Goal: Task Accomplishment & Management: Use online tool/utility

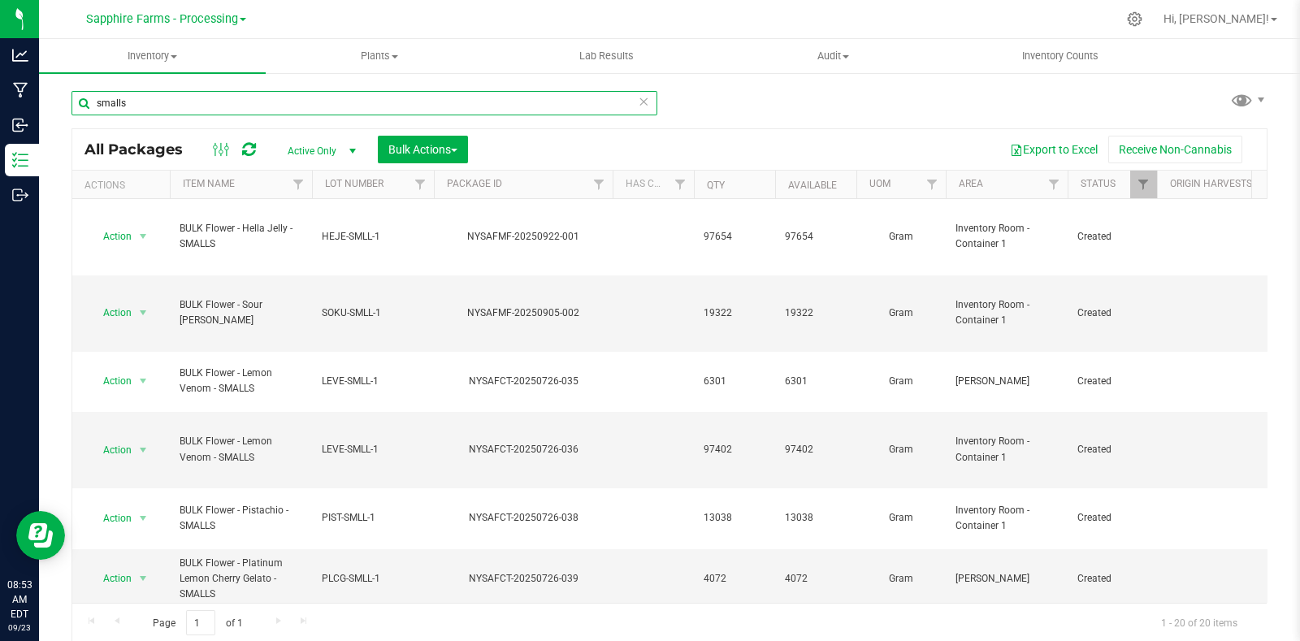
drag, startPoint x: 148, startPoint y: 106, endPoint x: 80, endPoint y: 111, distance: 68.4
click at [80, 111] on input "smalls" at bounding box center [365, 103] width 586 height 24
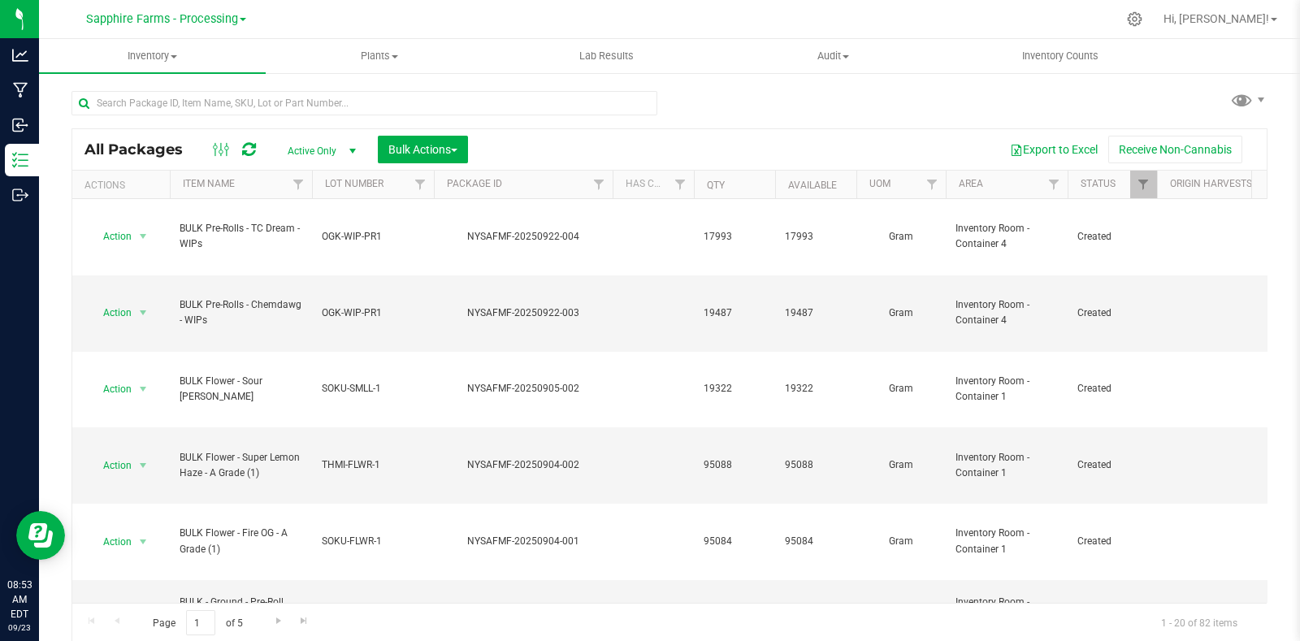
click at [244, 21] on span at bounding box center [243, 19] width 7 height 3
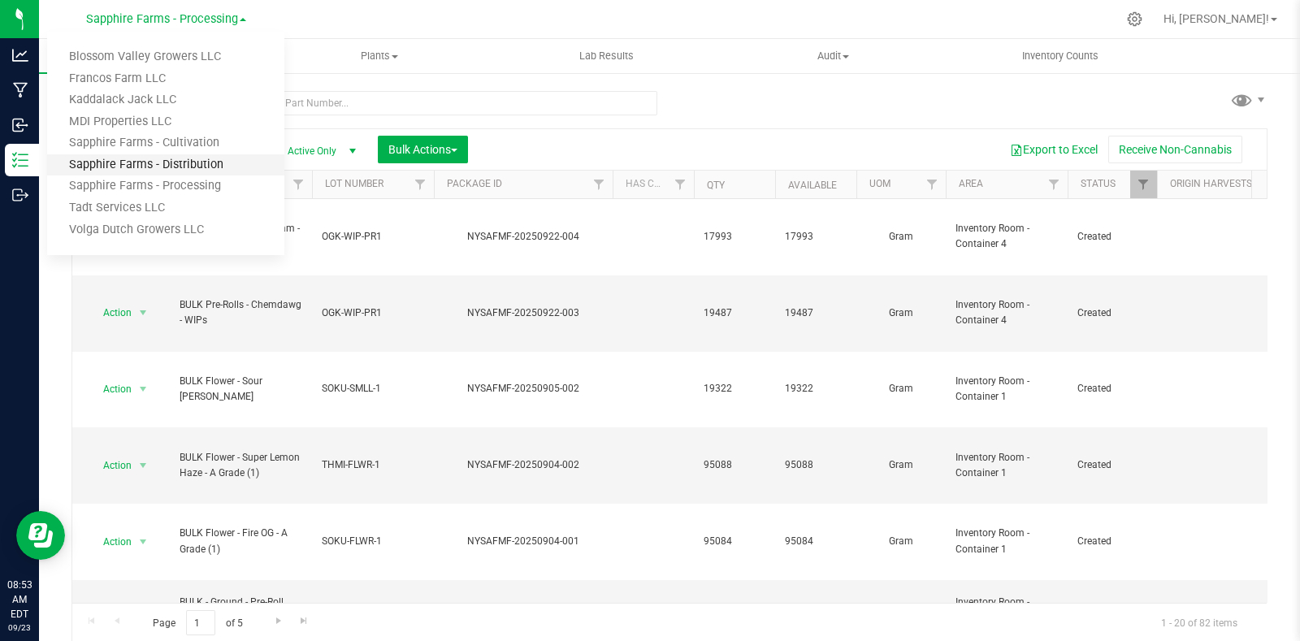
click at [215, 164] on link "Sapphire Farms - Distribution" at bounding box center [165, 165] width 237 height 22
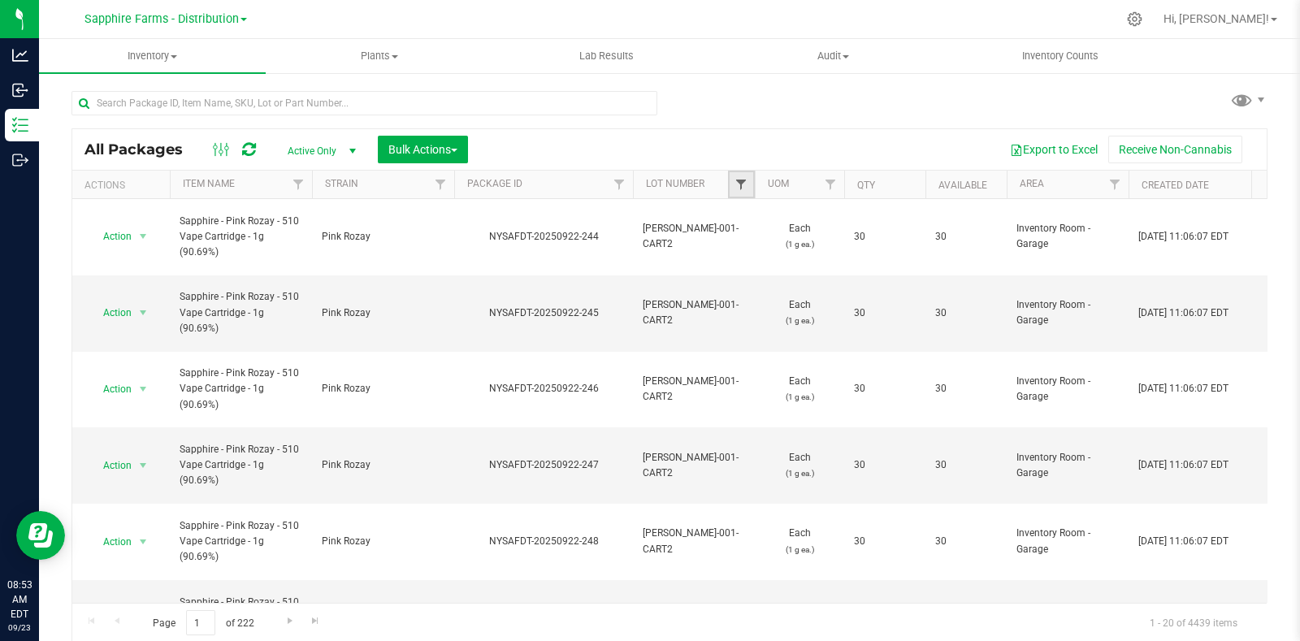
click at [744, 181] on span "Filter" at bounding box center [741, 184] width 13 height 13
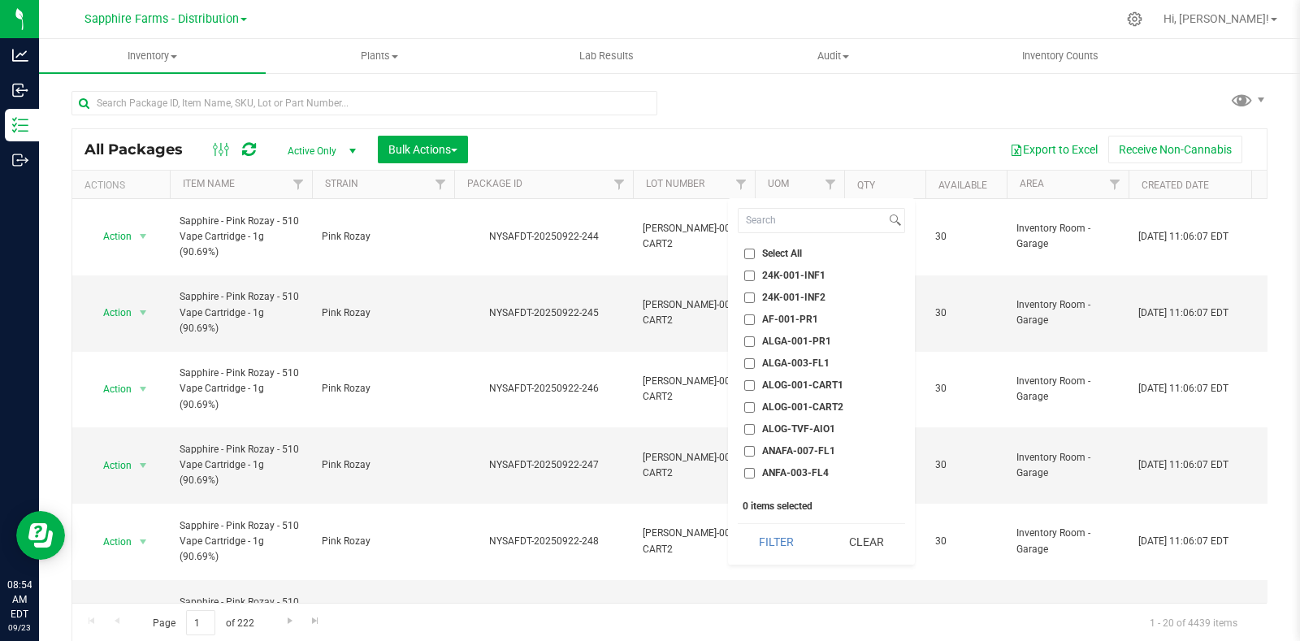
click at [804, 272] on span "24K-001-INF1" at bounding box center [793, 276] width 63 height 10
click at [755, 272] on input "24K-001-INF1" at bounding box center [749, 276] width 11 height 11
checkbox input "true"
click at [787, 282] on span "ALOG-001-CART1" at bounding box center [802, 285] width 81 height 10
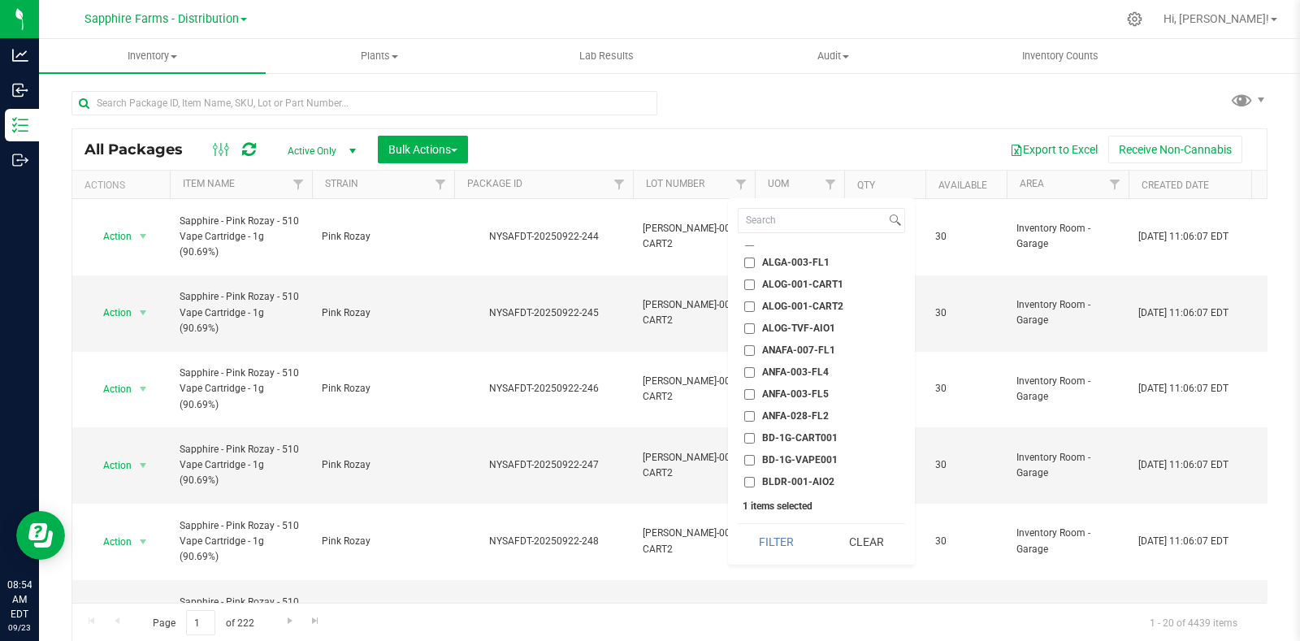
click at [755, 282] on input "ALOG-001-CART1" at bounding box center [749, 285] width 11 height 11
checkbox input "true"
click at [803, 325] on ul "Select All 24K-001-INF1 24K-001-INF2 AF-001-PR1 ALGA-001-PR1 ALGA-003-FL1 ALOG-…" at bounding box center [821, 367] width 167 height 244
click at [803, 332] on span "BD-1G-CART001" at bounding box center [800, 337] width 76 height 10
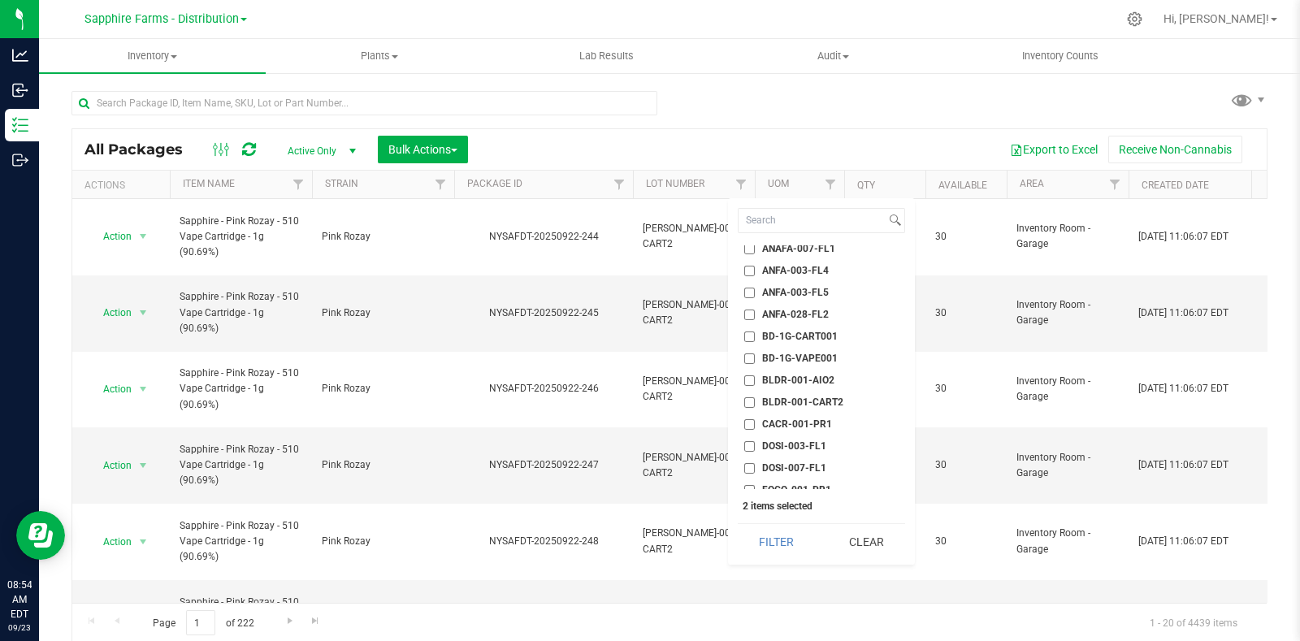
click at [755, 332] on input "BD-1G-CART001" at bounding box center [749, 337] width 11 height 11
checkbox input "true"
click at [809, 354] on span "BD-1G-VAPE001" at bounding box center [800, 359] width 76 height 10
click at [755, 354] on input "BD-1G-VAPE001" at bounding box center [749, 359] width 11 height 11
checkbox input "true"
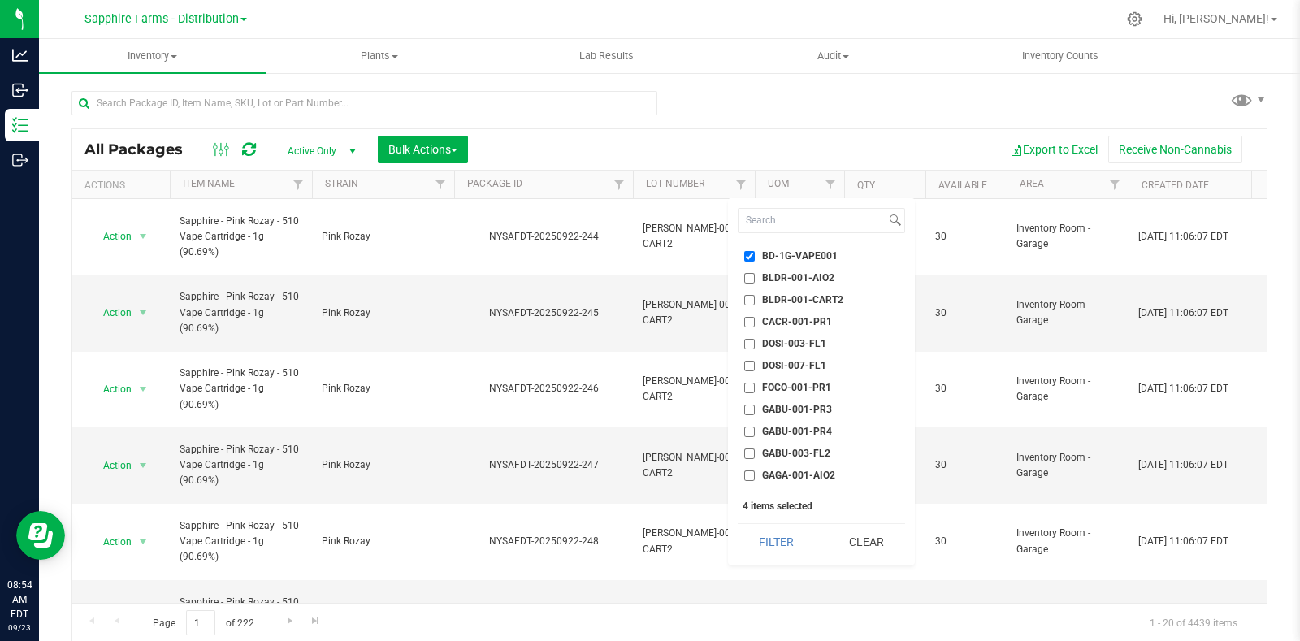
scroll to position [406, 0]
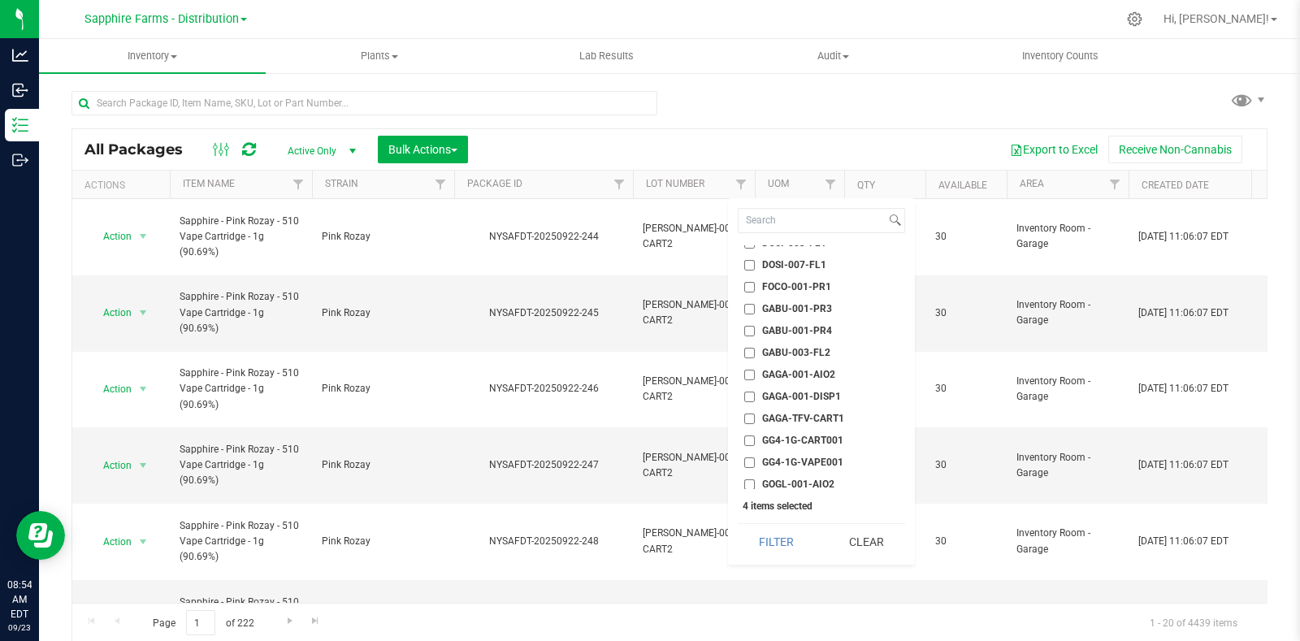
click at [808, 392] on span "GAGA-001-DISP1" at bounding box center [801, 397] width 79 height 10
click at [755, 392] on input "GAGA-001-DISP1" at bounding box center [749, 397] width 11 height 11
checkbox input "true"
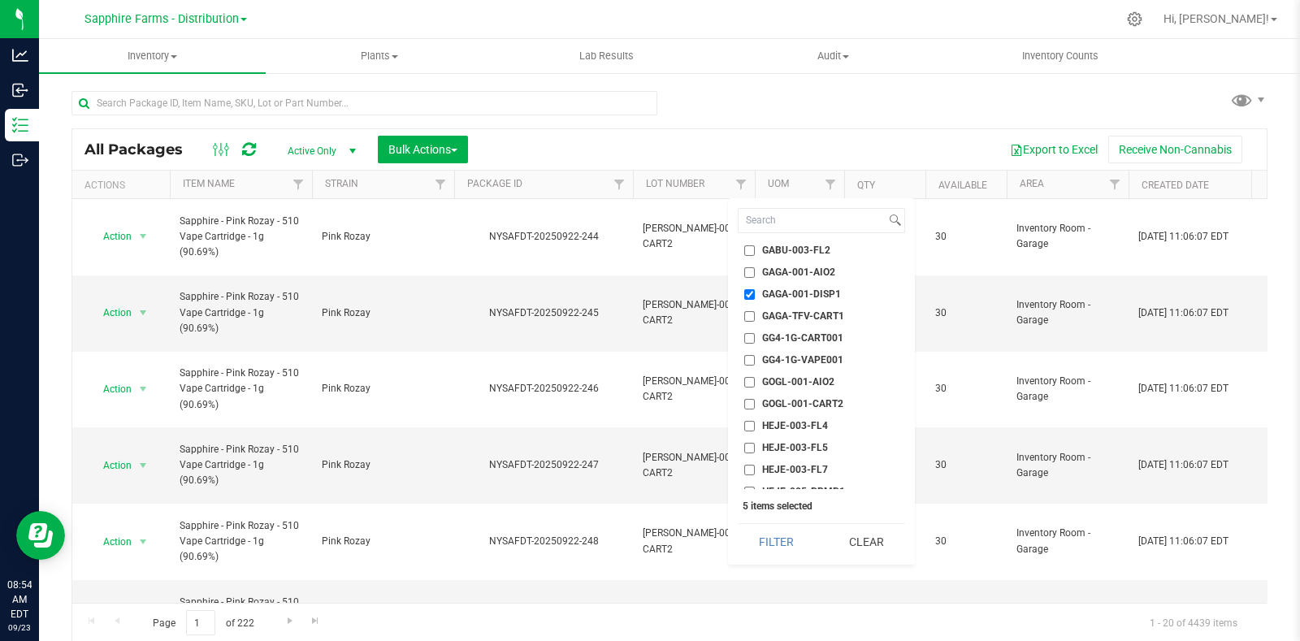
click at [814, 335] on span "GG4-1G-CART001" at bounding box center [802, 338] width 81 height 10
click at [755, 335] on input "GG4-1G-CART001" at bounding box center [749, 338] width 11 height 11
checkbox input "true"
click at [824, 356] on span "GG4-1G-VAPE001" at bounding box center [802, 360] width 81 height 10
click at [755, 356] on input "GG4-1G-VAPE001" at bounding box center [749, 360] width 11 height 11
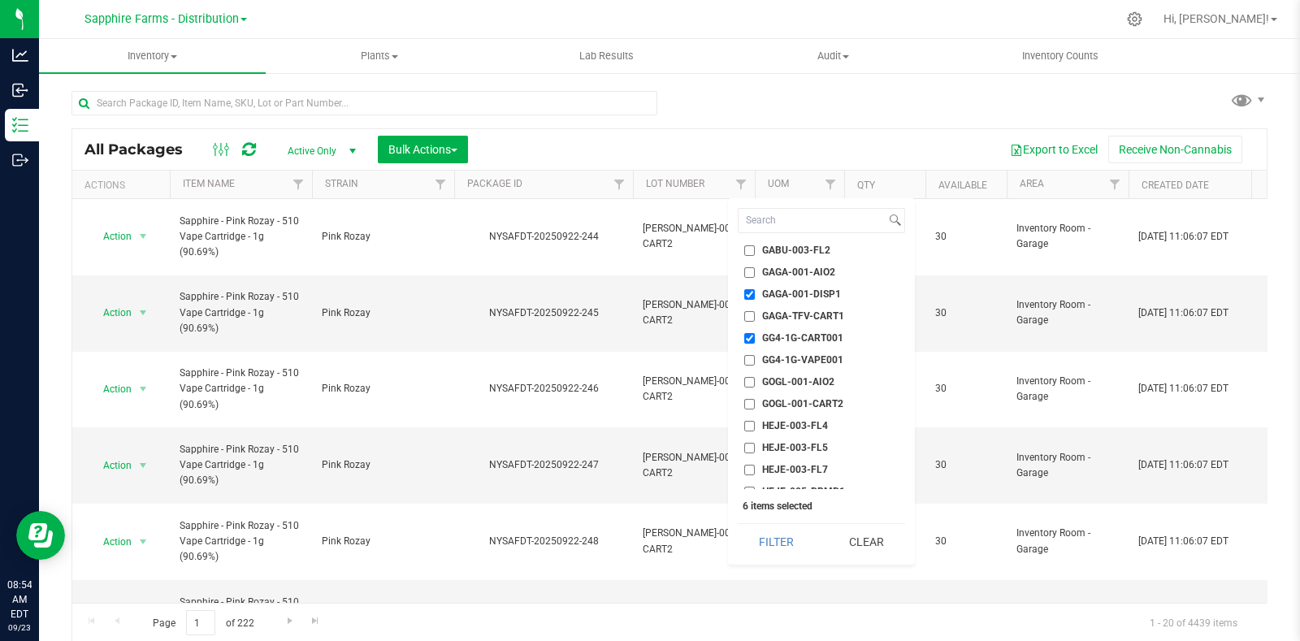
checkbox input "true"
click at [805, 298] on span "JSY-001-CART1" at bounding box center [798, 298] width 72 height 10
click at [755, 298] on input "JSY-001-CART1" at bounding box center [749, 298] width 11 height 11
checkbox input "true"
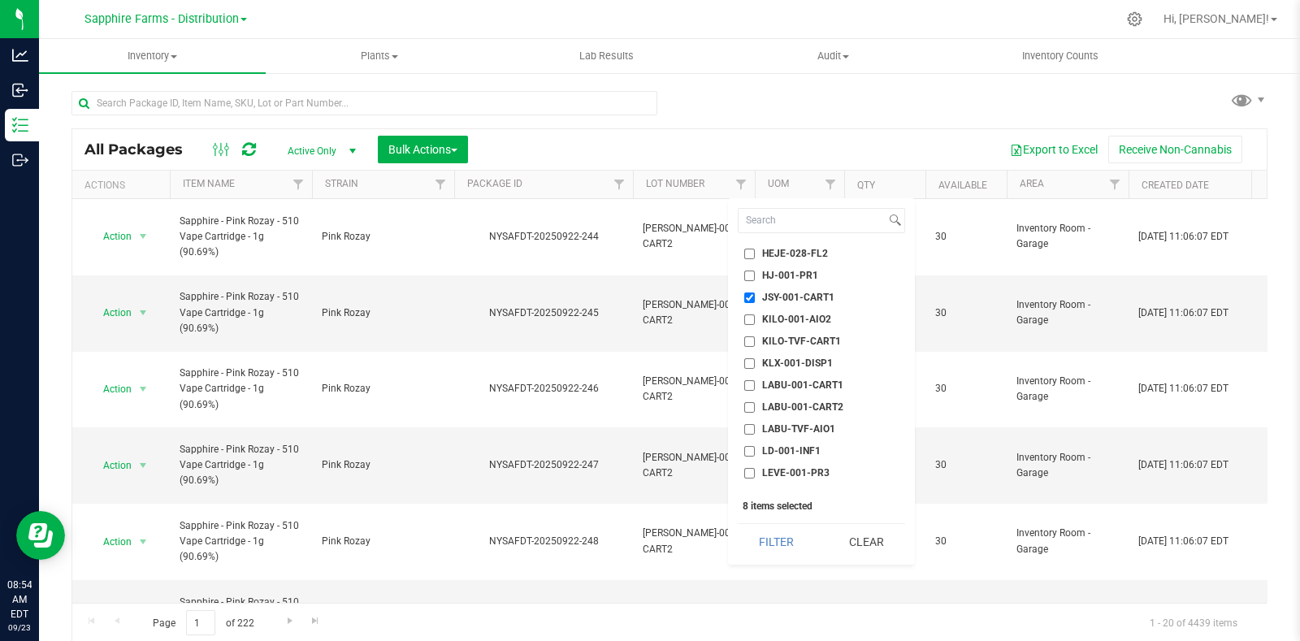
click at [801, 336] on span "KILO-TVF-CART1" at bounding box center [801, 341] width 79 height 10
click at [755, 336] on input "KILO-TVF-CART1" at bounding box center [749, 341] width 11 height 11
checkbox input "true"
click at [801, 358] on span "KLX-001-DISP1" at bounding box center [797, 363] width 71 height 10
click at [755, 358] on input "KLX-001-DISP1" at bounding box center [749, 363] width 11 height 11
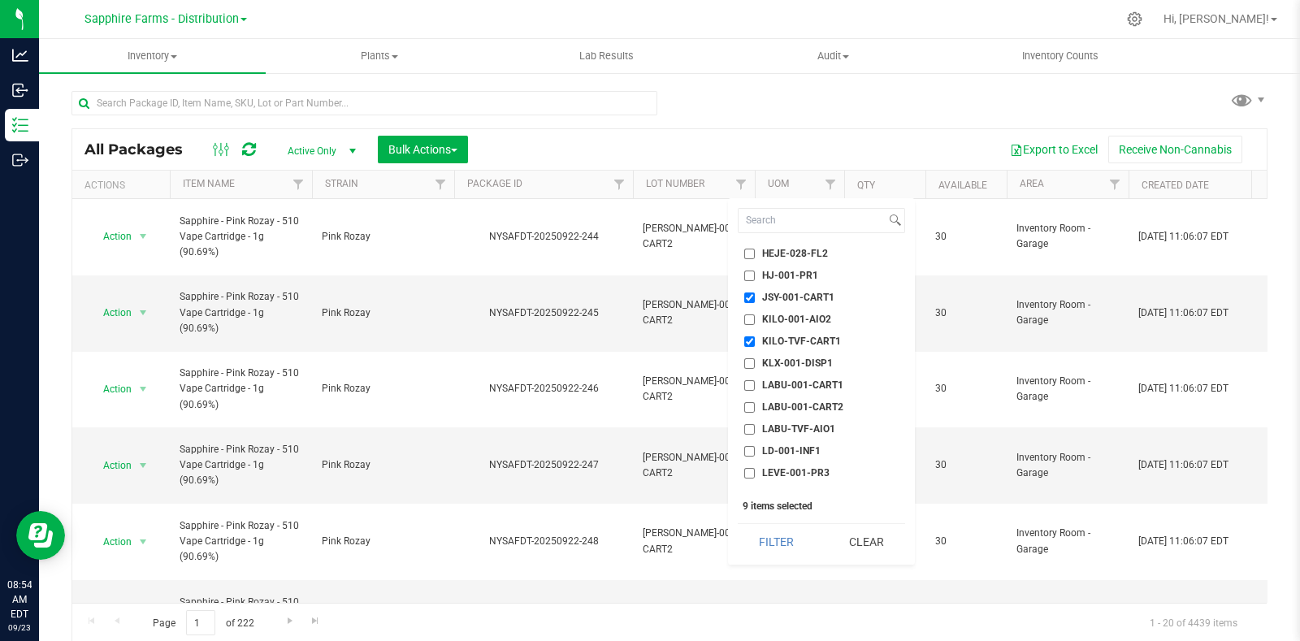
checkbox input "true"
click at [807, 388] on span "LABU-001-CART1" at bounding box center [802, 385] width 81 height 10
click at [755, 388] on input "LABU-001-CART1" at bounding box center [749, 385] width 11 height 11
checkbox input "true"
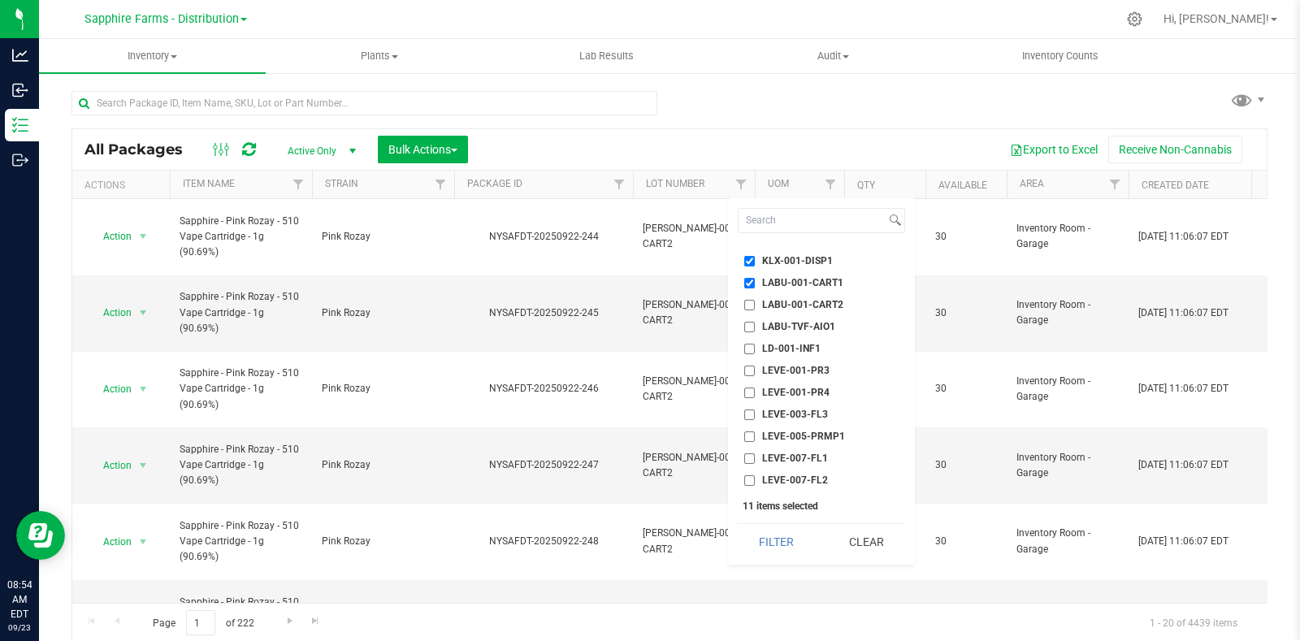
click at [829, 323] on span "LABU-TVF-AIO1" at bounding box center [798, 327] width 73 height 10
click at [755, 323] on input "LABU-TVF-AIO1" at bounding box center [749, 327] width 11 height 11
checkbox input "true"
click at [823, 341] on li "LD-001-INF1" at bounding box center [821, 349] width 167 height 17
click at [796, 355] on li "LD-001-INF1" at bounding box center [821, 349] width 167 height 17
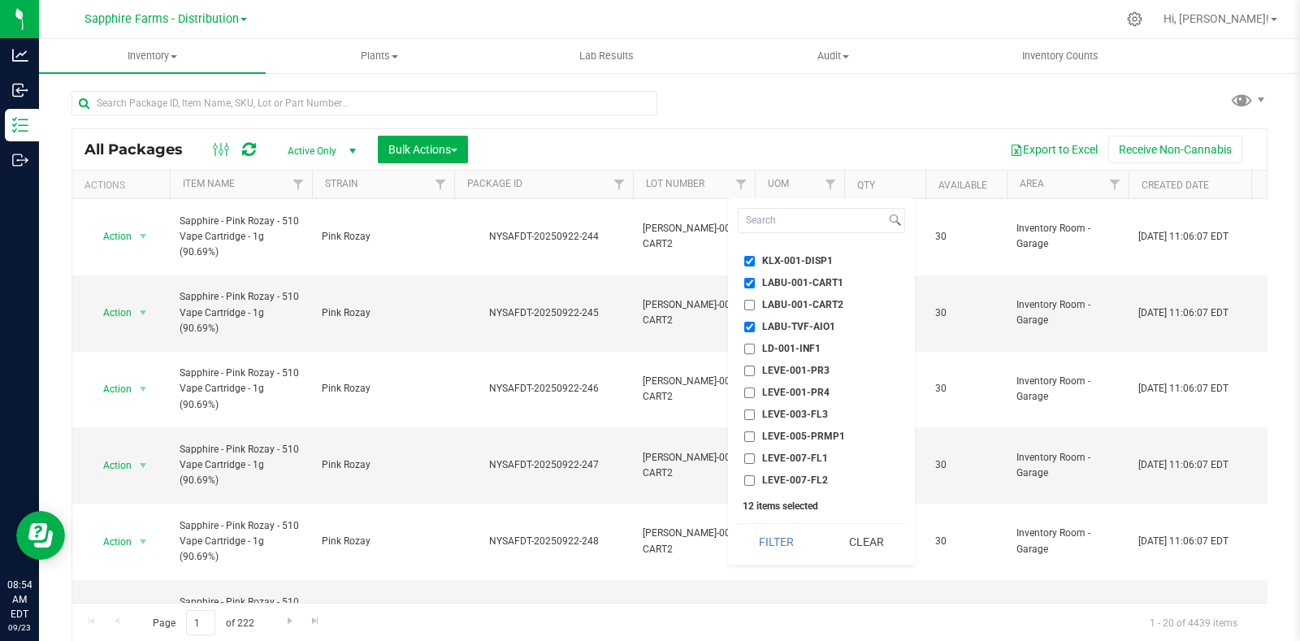
click at [801, 347] on span "LD-001-INF1" at bounding box center [791, 349] width 59 height 10
click at [755, 347] on input "LD-001-INF1" at bounding box center [749, 349] width 11 height 11
checkbox input "true"
click at [809, 357] on li "MK-001-INF1" at bounding box center [821, 365] width 167 height 17
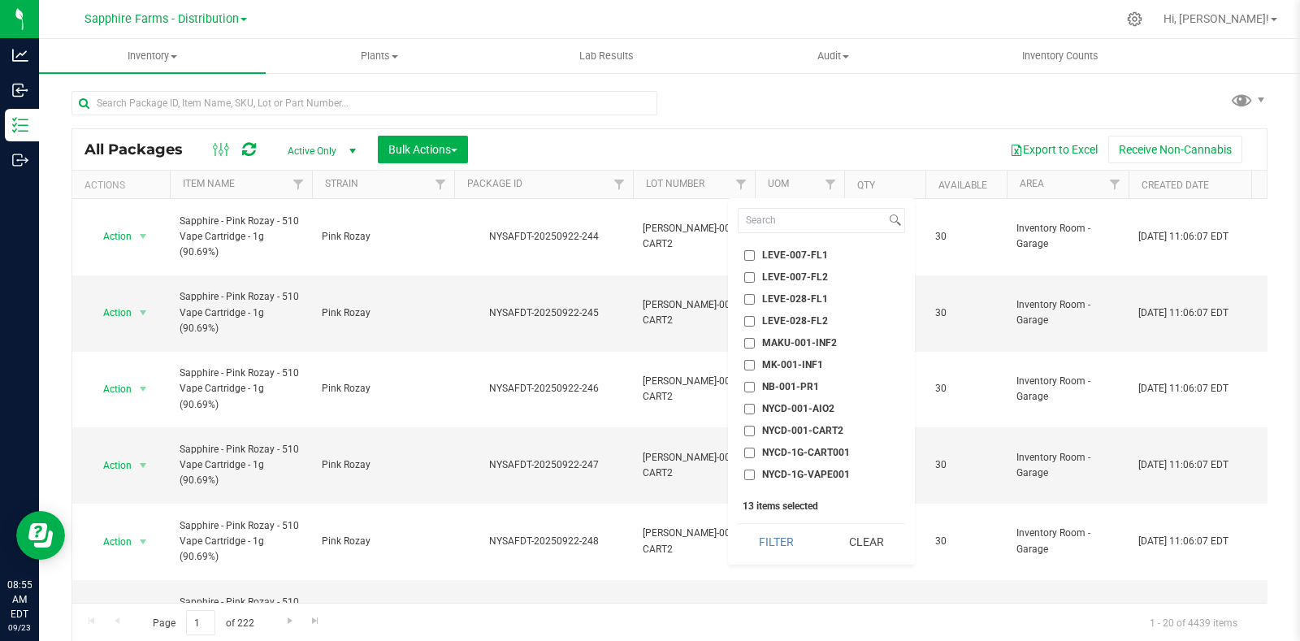
click at [796, 363] on span "MK-001-INF1" at bounding box center [792, 365] width 61 height 10
click at [755, 363] on input "MK-001-INF1" at bounding box center [749, 365] width 11 height 11
checkbox input "true"
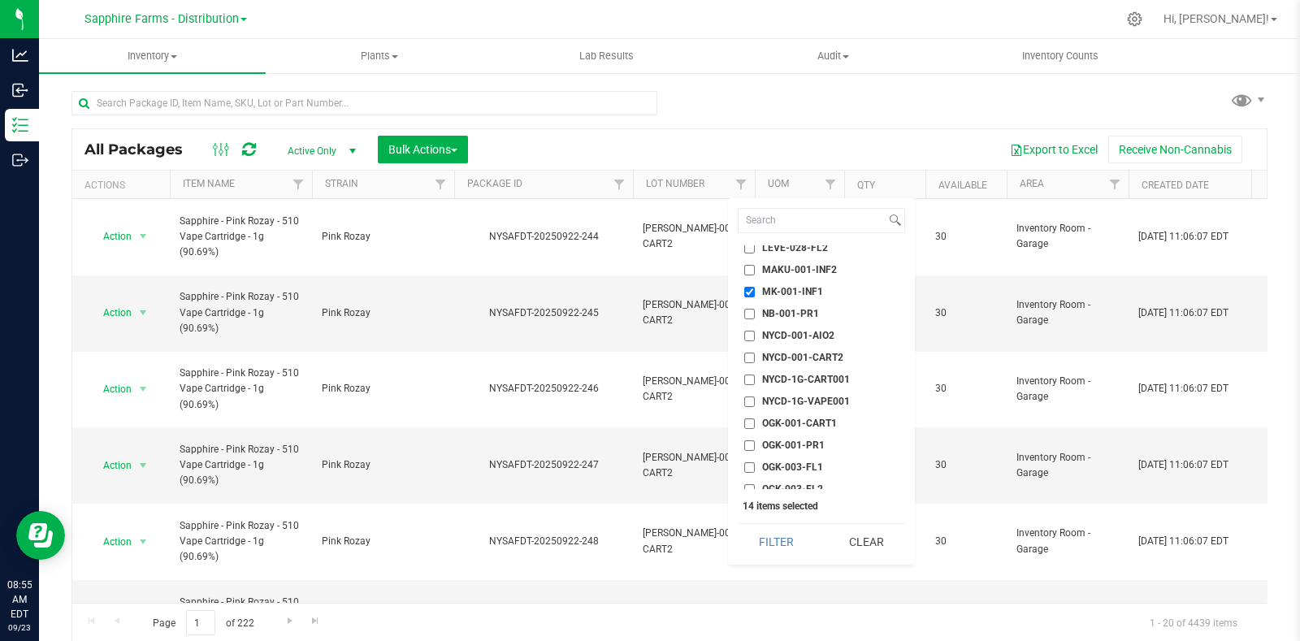
scroll to position [1219, 0]
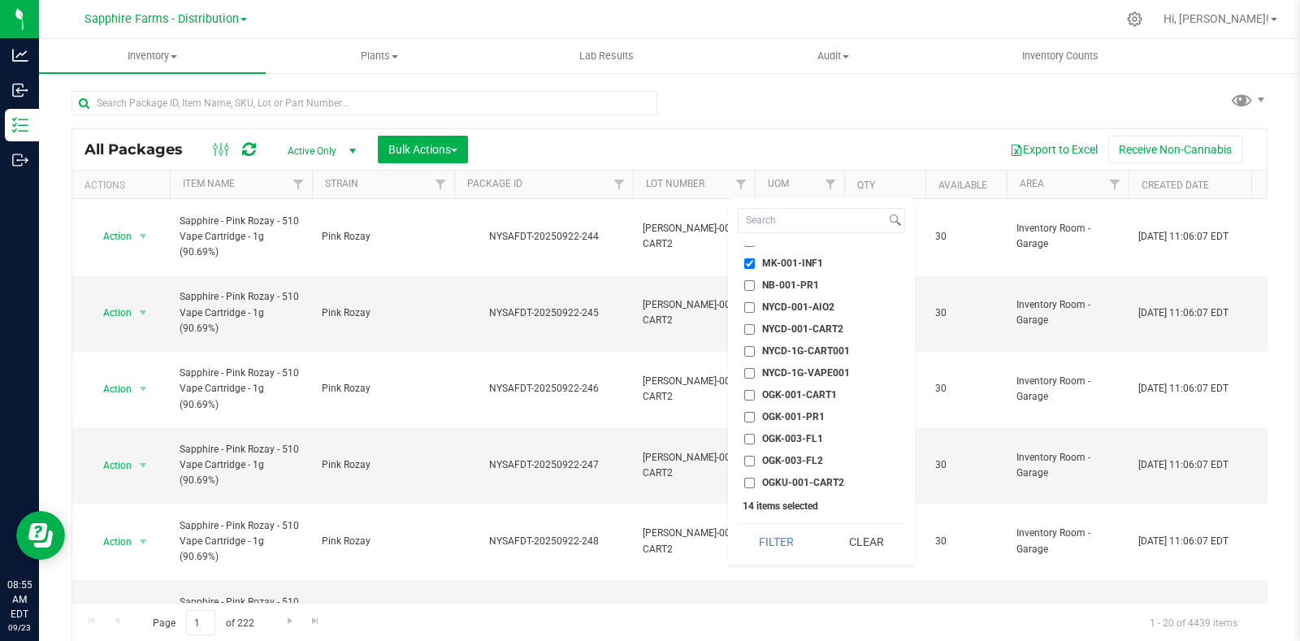
click at [807, 347] on span "NYCD-1G-CART001" at bounding box center [806, 351] width 88 height 10
click at [755, 347] on input "NYCD-1G-CART001" at bounding box center [749, 351] width 11 height 11
checkbox input "true"
click at [833, 368] on span "NYCD-1G-VAPE001" at bounding box center [806, 373] width 88 height 10
click at [755, 368] on input "NYCD-1G-VAPE001" at bounding box center [749, 373] width 11 height 11
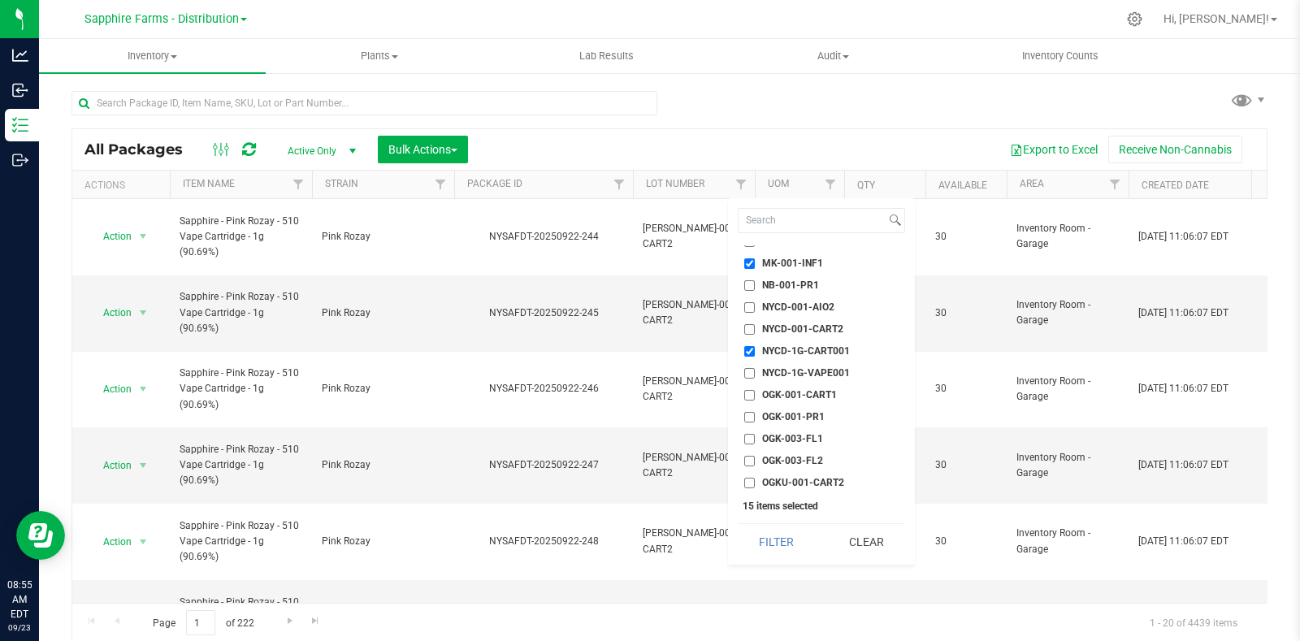
checkbox input "true"
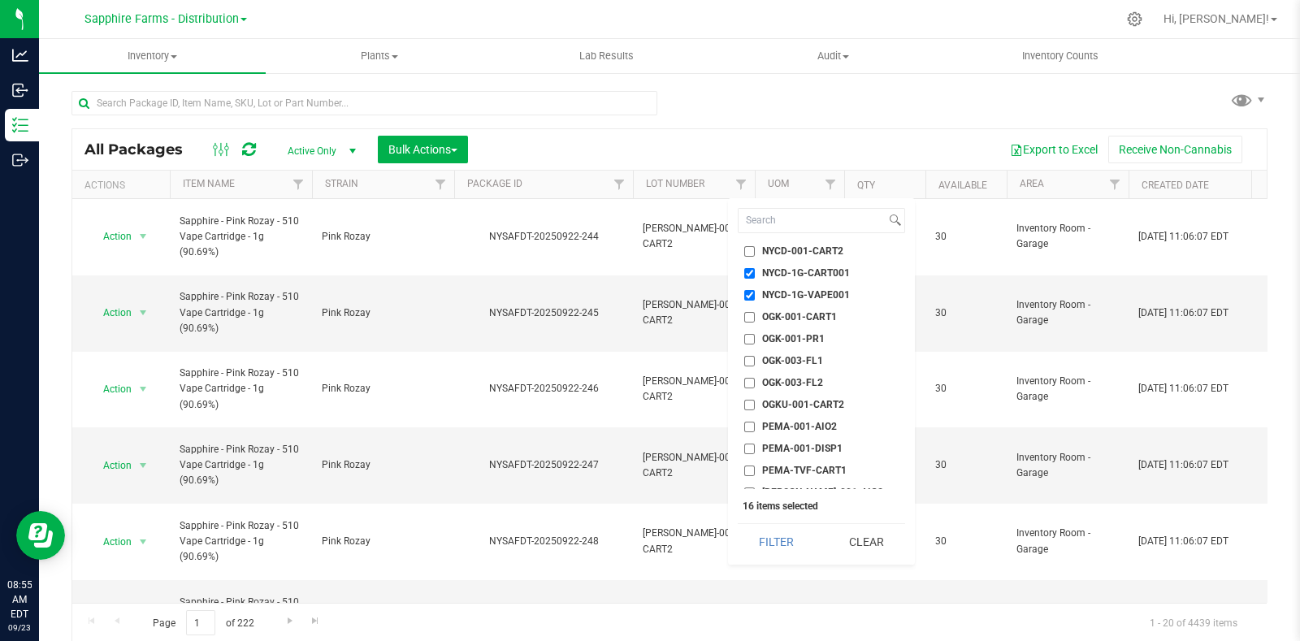
scroll to position [1320, 0]
click at [816, 290] on span "OGK-001-CART1" at bounding box center [799, 294] width 75 height 10
click at [755, 290] on input "OGK-001-CART1" at bounding box center [749, 294] width 11 height 11
checkbox input "true"
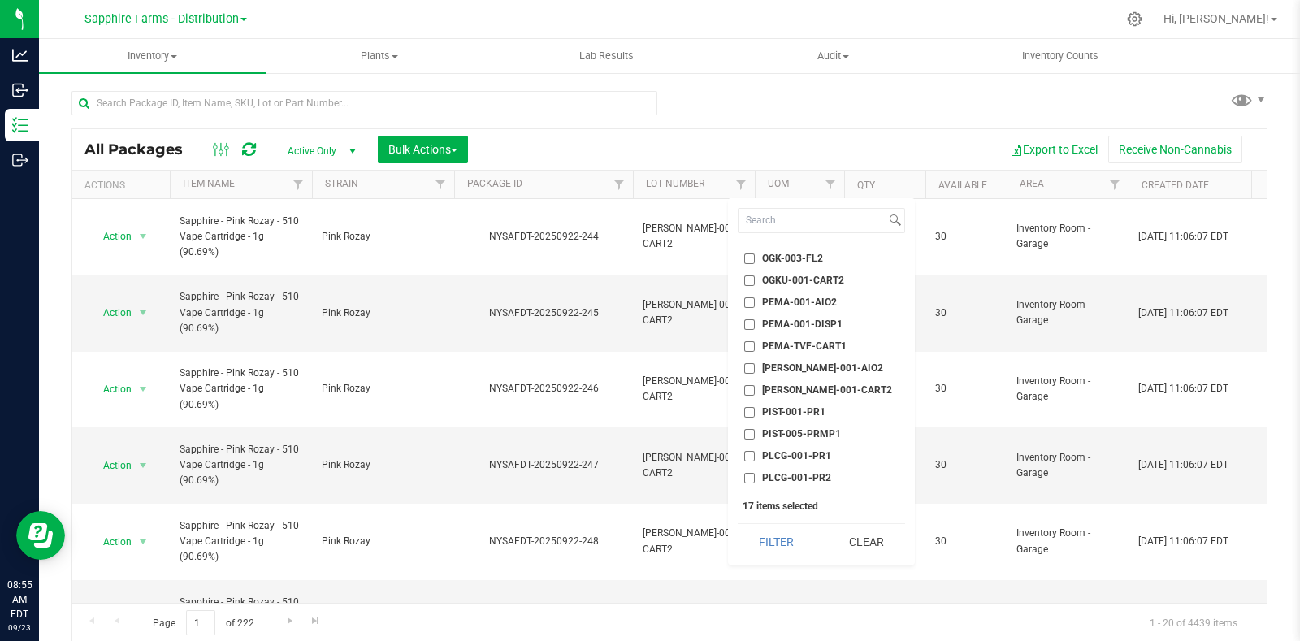
click at [816, 316] on li "PEMA-001-DISP1" at bounding box center [821, 324] width 167 height 17
click at [814, 323] on span "PEMA-001-DISP1" at bounding box center [802, 324] width 80 height 10
click at [755, 323] on input "PEMA-001-DISP1" at bounding box center [749, 324] width 11 height 11
checkbox input "true"
click at [815, 343] on span "PEMA-TVF-CART1" at bounding box center [804, 346] width 85 height 10
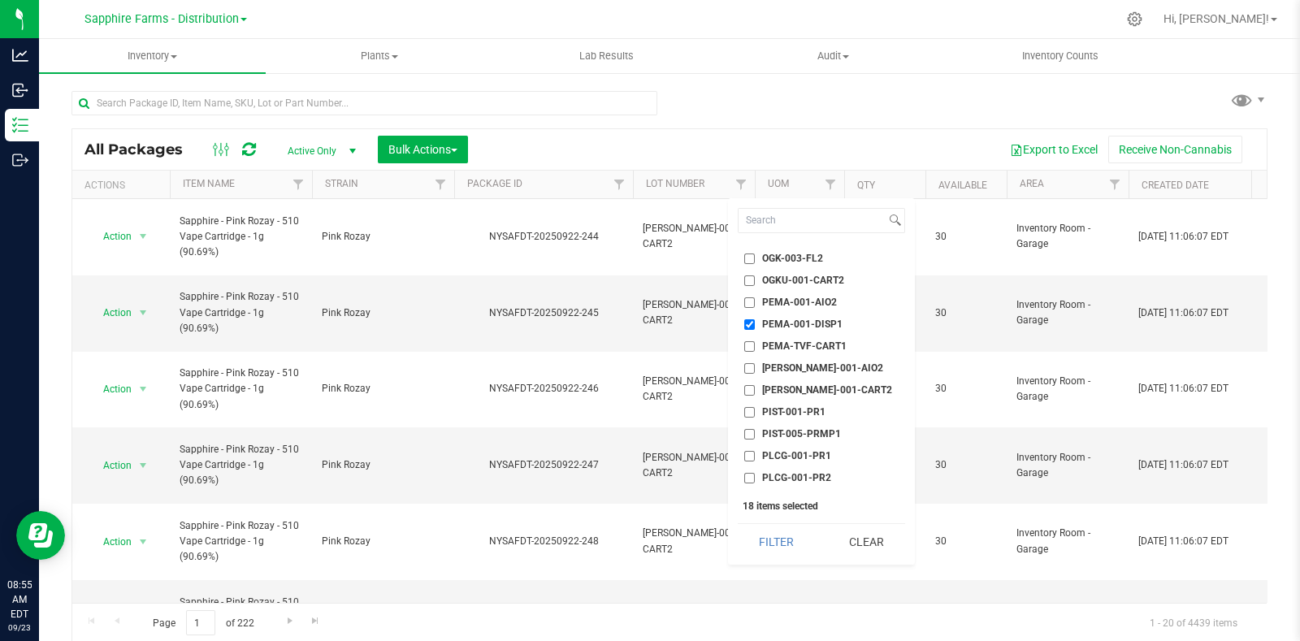
click at [755, 343] on input "PEMA-TVF-CART1" at bounding box center [749, 346] width 11 height 11
checkbox input "true"
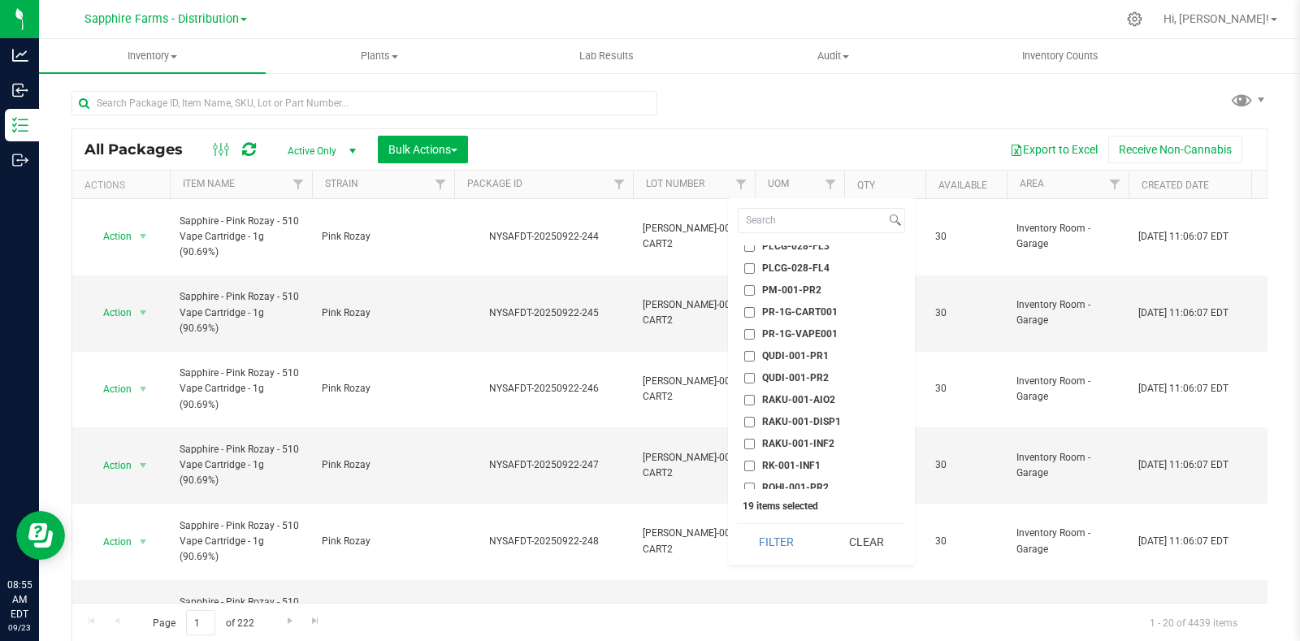
click at [821, 311] on span "PR-1G-CART001" at bounding box center [800, 312] width 76 height 10
click at [755, 311] on input "PR-1G-CART001" at bounding box center [749, 312] width 11 height 11
checkbox input "true"
click at [818, 335] on span "PR-1G-VAPE001" at bounding box center [800, 334] width 76 height 10
click at [755, 335] on input "PR-1G-VAPE001" at bounding box center [749, 334] width 11 height 11
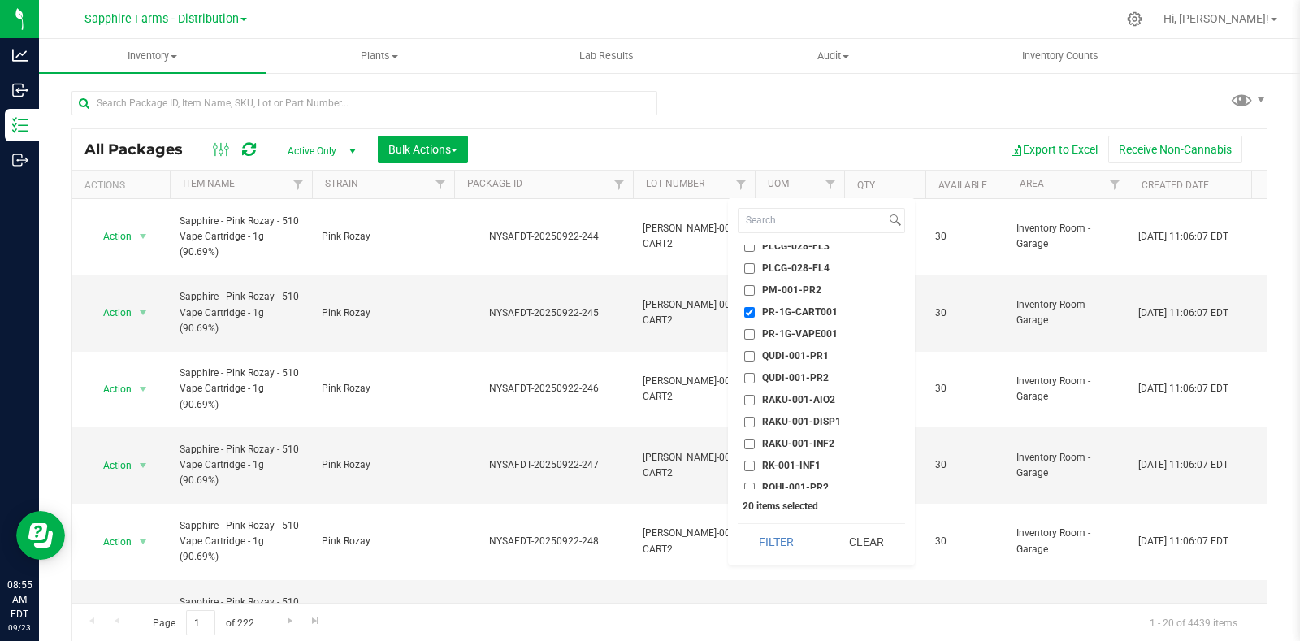
checkbox input "true"
click at [817, 417] on span "RAKU-001-DISP1" at bounding box center [801, 422] width 79 height 10
click at [755, 417] on input "RAKU-001-DISP1" at bounding box center [749, 422] width 11 height 11
checkbox input "true"
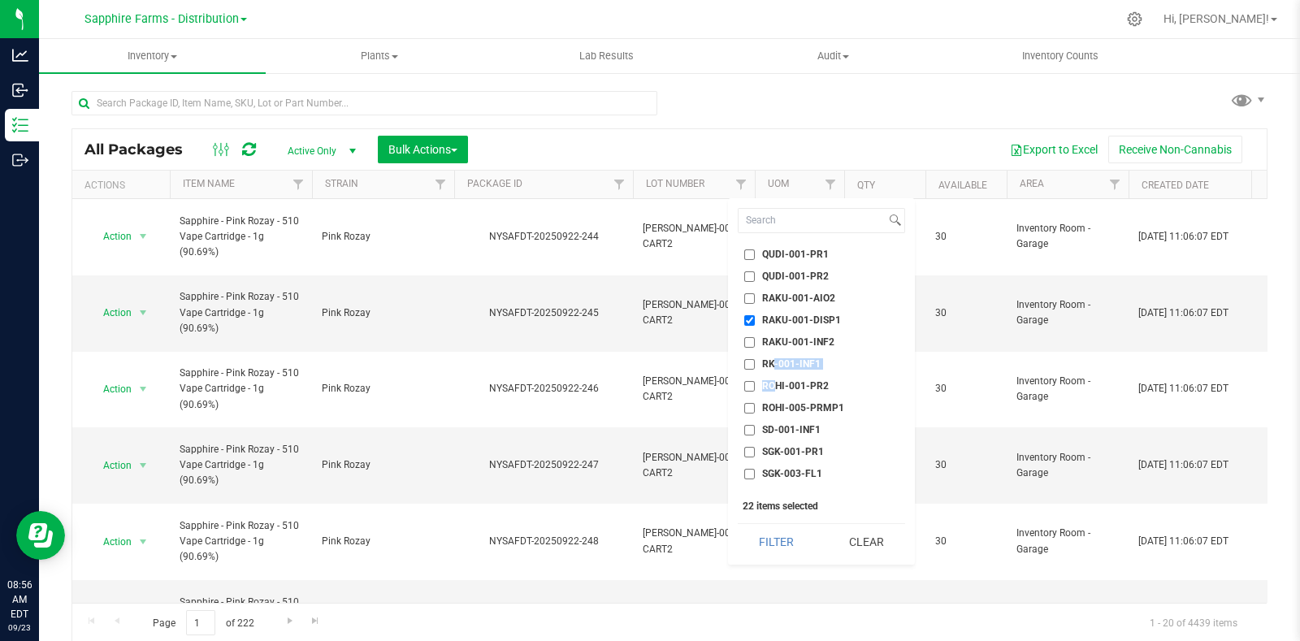
click at [772, 373] on ul "Select All 24K-001-INF1 24K-001-INF2 AF-001-PR1 ALGA-001-PR1 ALGA-003-FL1 ALOG-…" at bounding box center [821, 367] width 167 height 244
click at [776, 359] on span "RK-001-INF1" at bounding box center [791, 364] width 59 height 10
click at [755, 359] on input "RK-001-INF1" at bounding box center [749, 364] width 11 height 11
checkbox input "true"
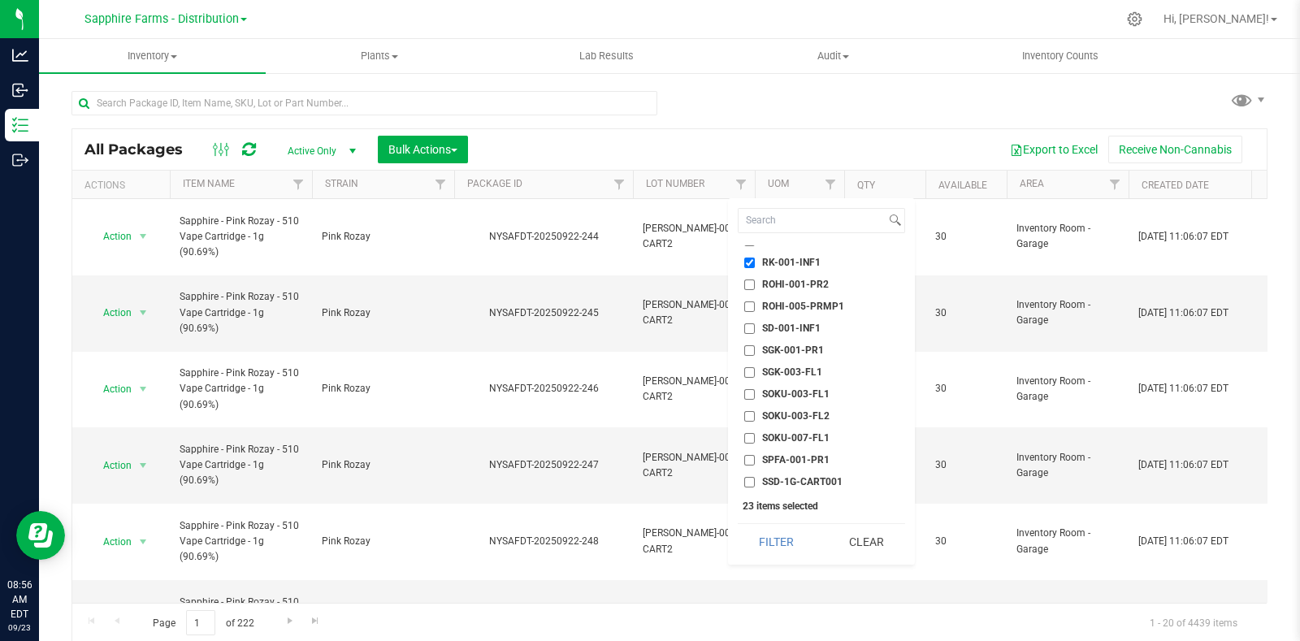
click at [793, 331] on span "SD-001-INF1" at bounding box center [791, 328] width 59 height 10
click at [755, 331] on input "SD-001-INF1" at bounding box center [749, 328] width 11 height 11
checkbox input "true"
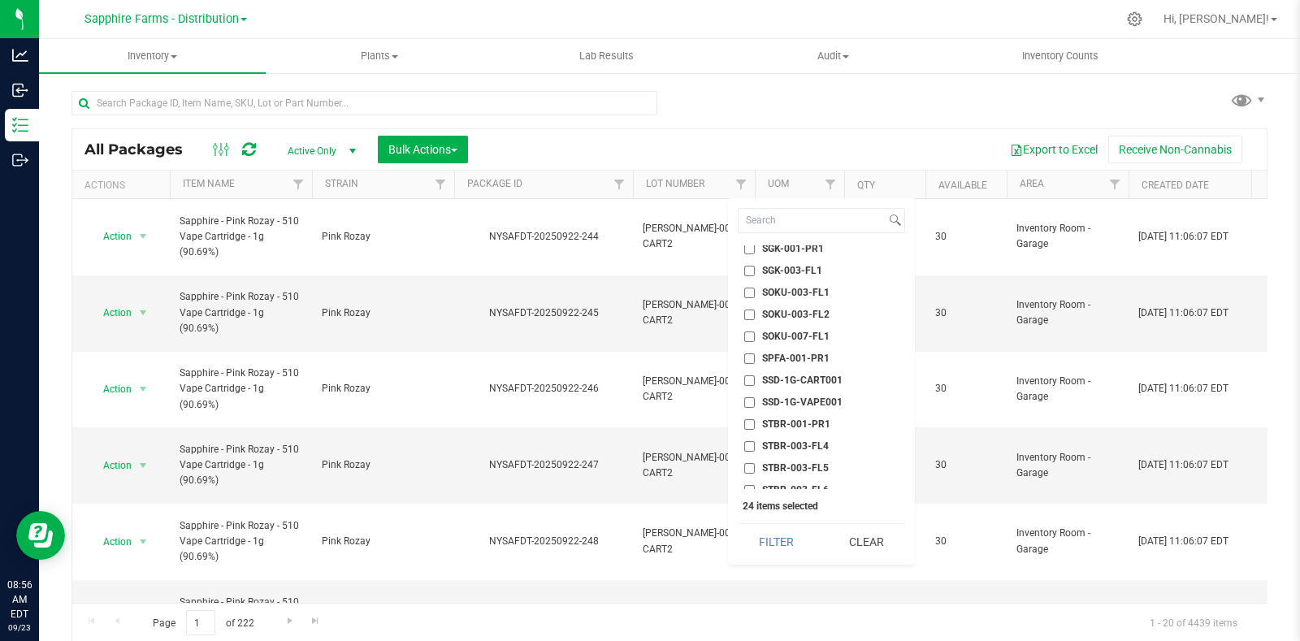
click at [805, 376] on span "SSD-1G-CART001" at bounding box center [802, 380] width 80 height 10
click at [755, 376] on input "SSD-1G-CART001" at bounding box center [749, 380] width 11 height 11
checkbox input "true"
click at [802, 397] on span "SSD-1G-VAPE001" at bounding box center [802, 402] width 80 height 10
click at [755, 397] on input "SSD-1G-VAPE001" at bounding box center [749, 402] width 11 height 11
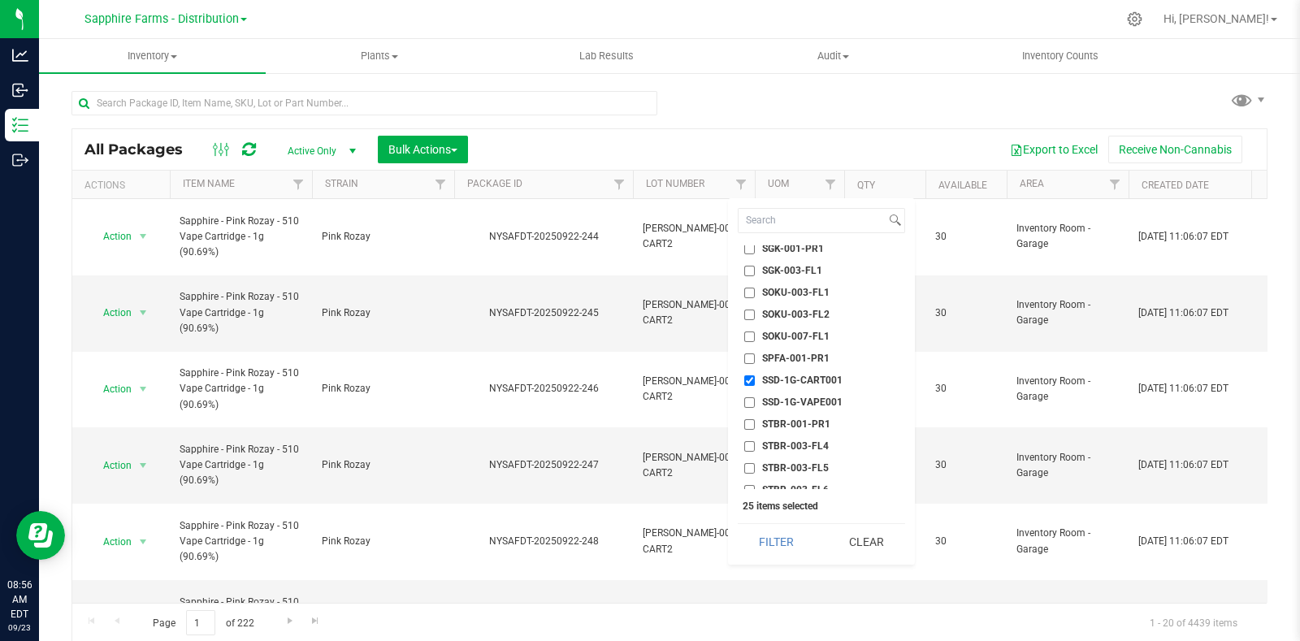
checkbox input "true"
click at [801, 389] on ul "Select All 24K-001-INF1 24K-001-INF2 AF-001-PR1 ALGA-001-PR1 ALGA-003-FL1 ALOG-…" at bounding box center [821, 367] width 167 height 244
click at [796, 400] on span "TADR-001-CART1" at bounding box center [802, 405] width 80 height 10
click at [755, 400] on input "TADR-001-CART1" at bounding box center [749, 405] width 11 height 11
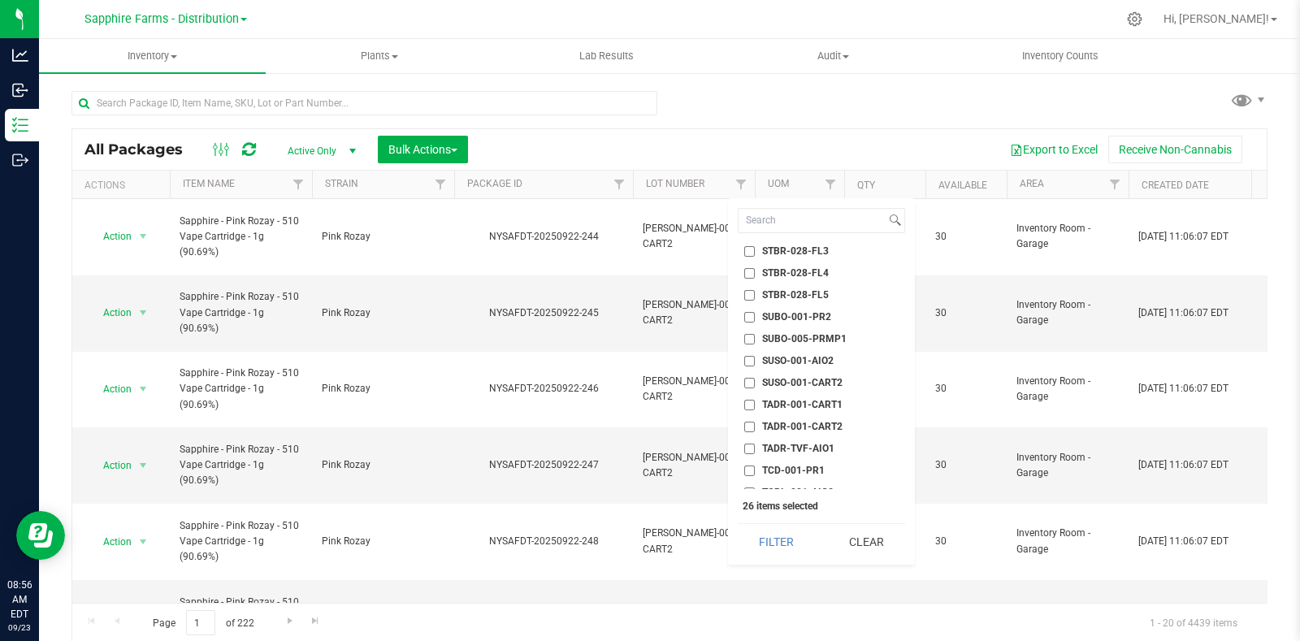
checkbox input "true"
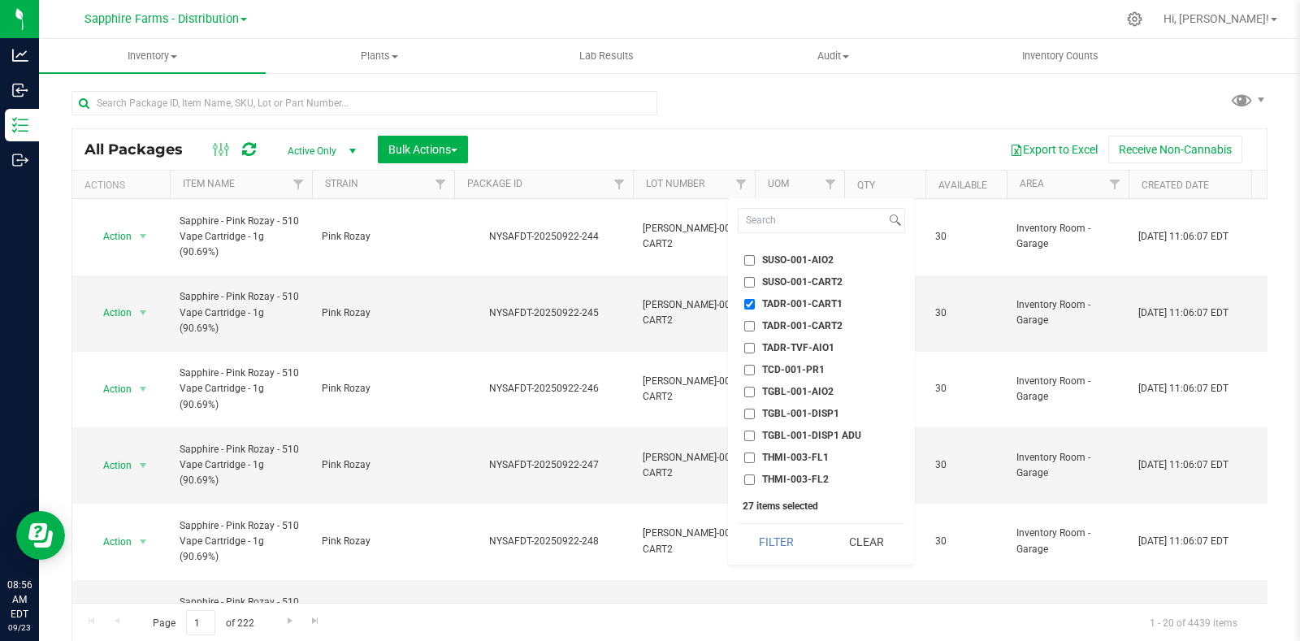
click at [801, 409] on span "TGBL-001-DISP1" at bounding box center [800, 414] width 77 height 10
click at [755, 409] on input "TGBL-001-DISP1" at bounding box center [749, 414] width 11 height 11
checkbox input "true"
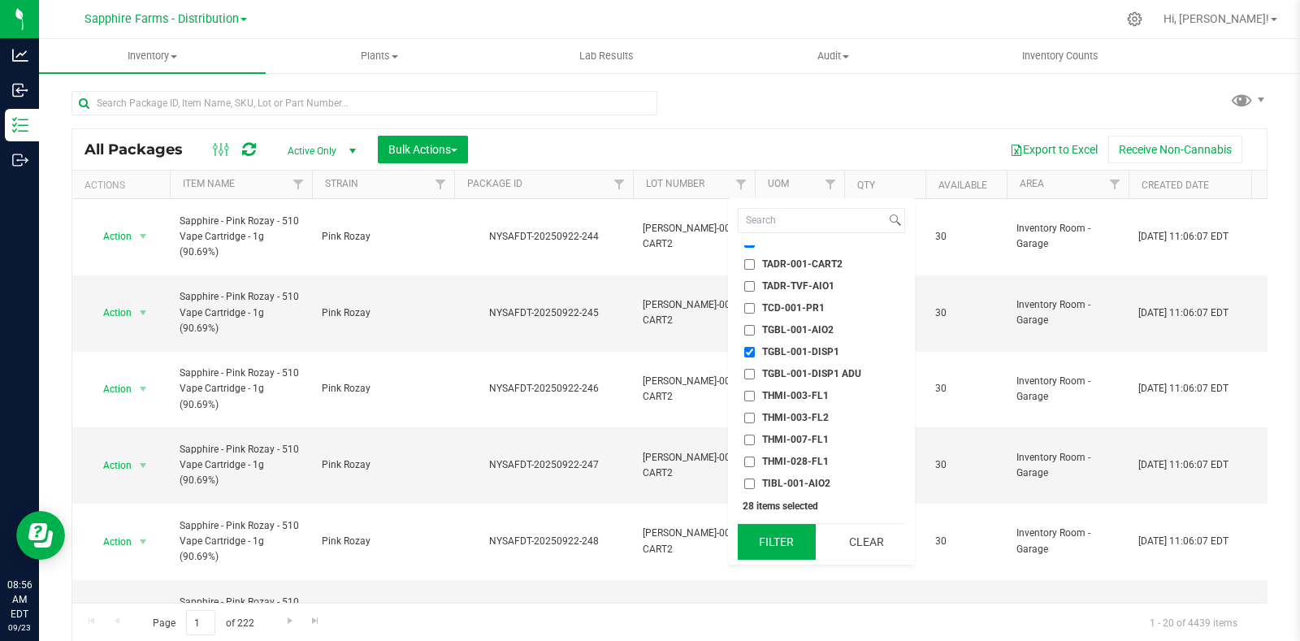
click at [784, 542] on button "Filter" at bounding box center [777, 542] width 78 height 36
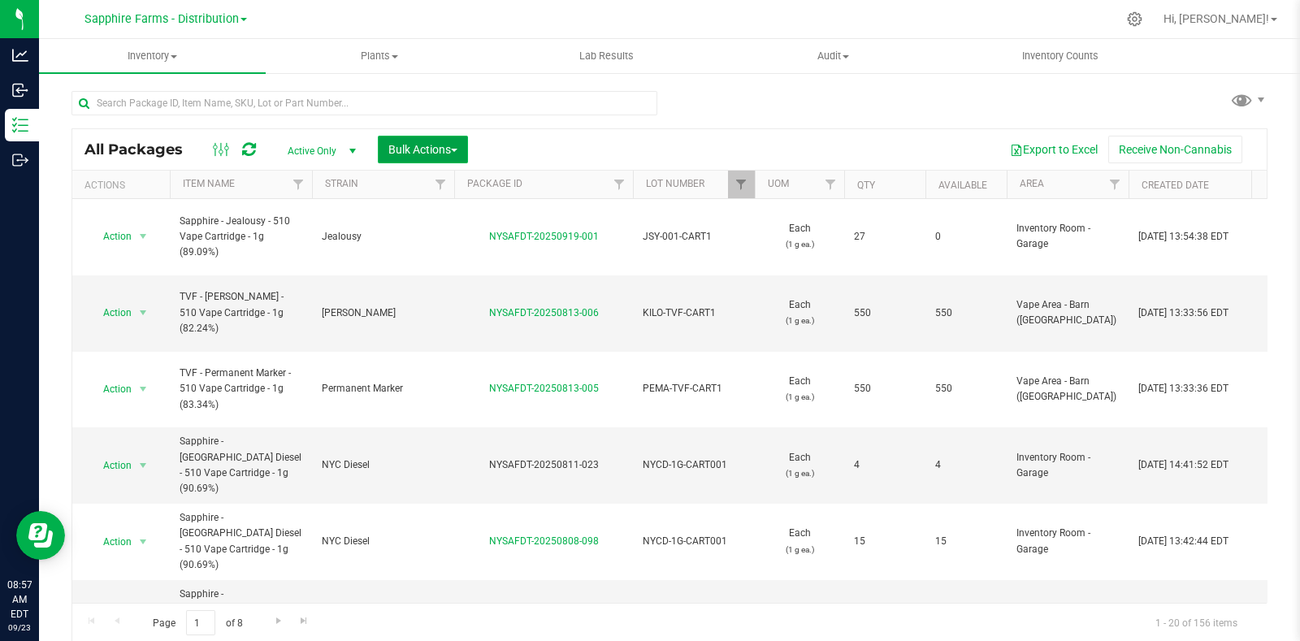
click at [437, 143] on span "Bulk Actions" at bounding box center [422, 149] width 69 height 13
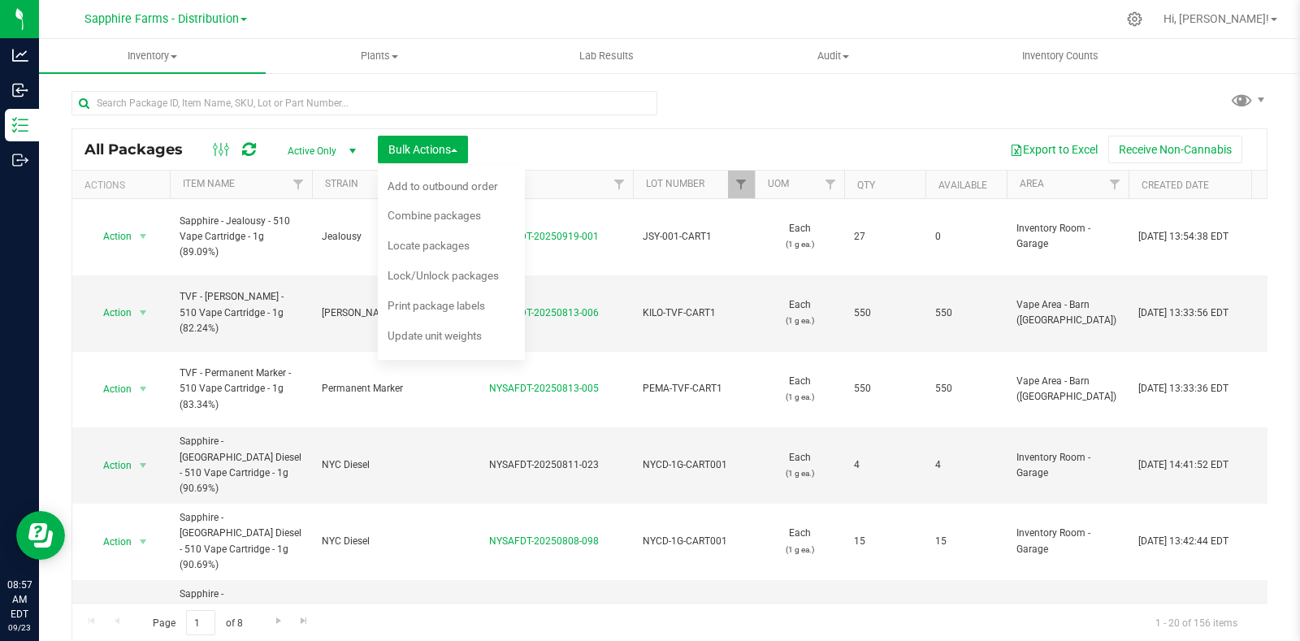
click at [694, 130] on div "All Packages Active Only Active Only Lab Samples Locked All Bulk Actions Add to…" at bounding box center [669, 149] width 1195 height 41
click at [670, 132] on div "All Packages Active Only Active Only Lab Samples Locked All Bulk Actions Add to…" at bounding box center [669, 149] width 1195 height 41
click at [726, 107] on div "All Packages Active Only Active Only Lab Samples Locked All Bulk Actions Add to…" at bounding box center [670, 359] width 1196 height 567
